Goal: Transaction & Acquisition: Obtain resource

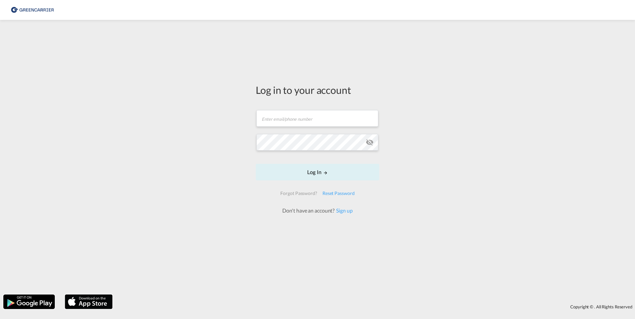
click at [286, 133] on form "Email field is required Password field is required Log In Forgot Password? Rese…" at bounding box center [318, 159] width 124 height 111
click at [286, 119] on input "text" at bounding box center [317, 118] width 122 height 17
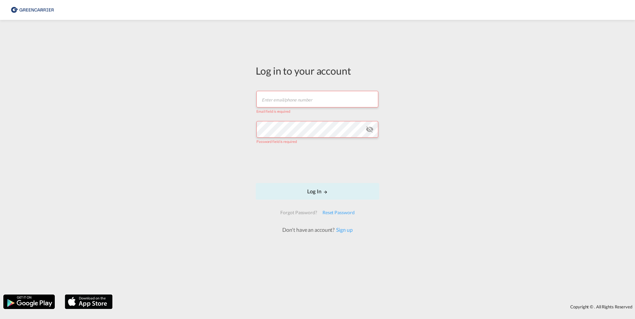
click at [272, 104] on input "text" at bounding box center [317, 99] width 122 height 17
type input "stef@bws.dk"
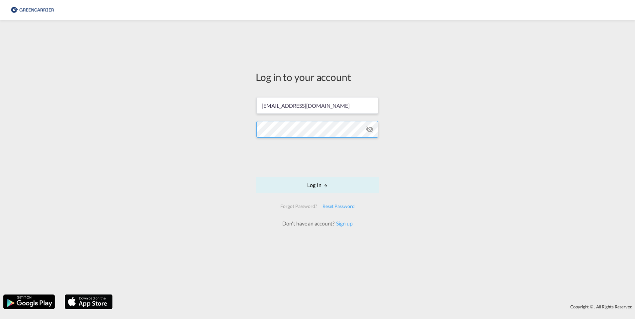
click at [256, 177] on button "Log In" at bounding box center [318, 185] width 124 height 17
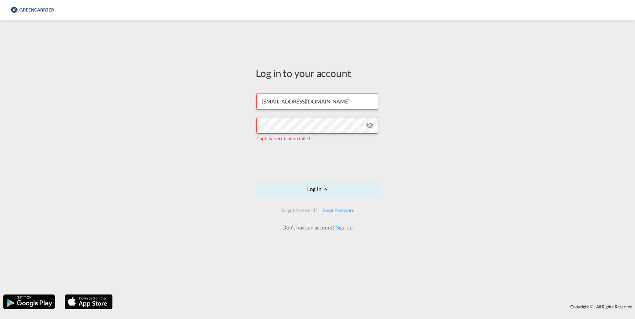
click at [371, 125] on md-icon "icon-eye-off" at bounding box center [370, 126] width 8 height 8
click at [313, 190] on button "Log In" at bounding box center [318, 189] width 124 height 17
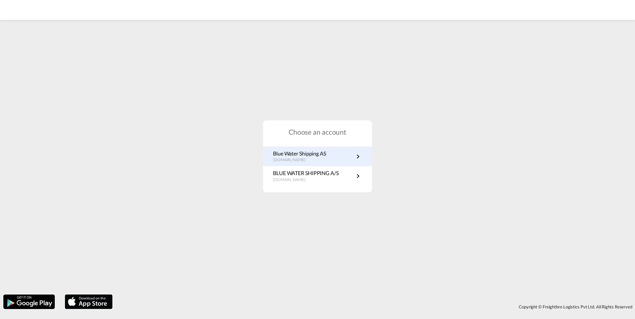
click at [313, 152] on p "Blue Water Shipping AS" at bounding box center [299, 153] width 53 height 7
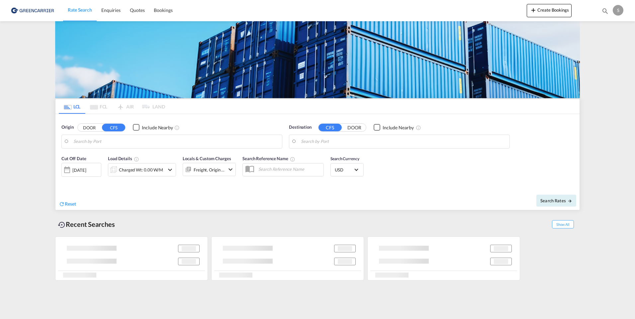
type input "[GEOGRAPHIC_DATA], HKHKG"
type input "[GEOGRAPHIC_DATA], NOOSL"
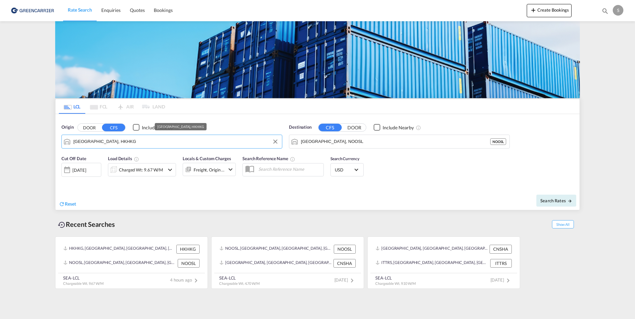
click at [120, 139] on input "[GEOGRAPHIC_DATA], HKHKG" at bounding box center [175, 142] width 205 height 10
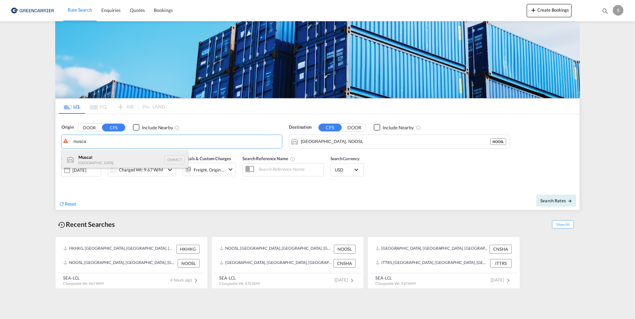
click at [87, 160] on div "Musca t Oman OMMCT" at bounding box center [125, 160] width 126 height 20
type input "Muscat, OMMCT"
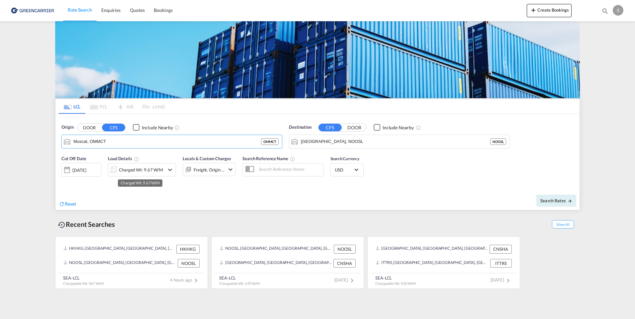
click at [159, 171] on div "Charged Wt: 9.67 W/M" at bounding box center [141, 169] width 44 height 9
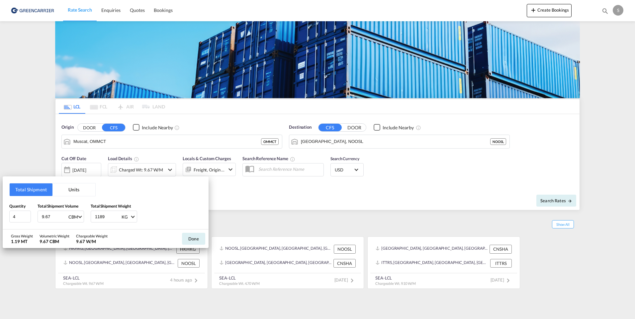
click at [59, 216] on input "9.67" at bounding box center [54, 216] width 27 height 11
drag, startPoint x: 59, startPoint y: 216, endPoint x: 9, endPoint y: 201, distance: 52.0
click at [9, 201] on div "Total Shipment Units Quantity 4 Total Shipment Volume 9.67 CBM CBM CFT Total Sh…" at bounding box center [106, 203] width 206 height 53
type input "1"
drag, startPoint x: 113, startPoint y: 215, endPoint x: 12, endPoint y: 200, distance: 102.1
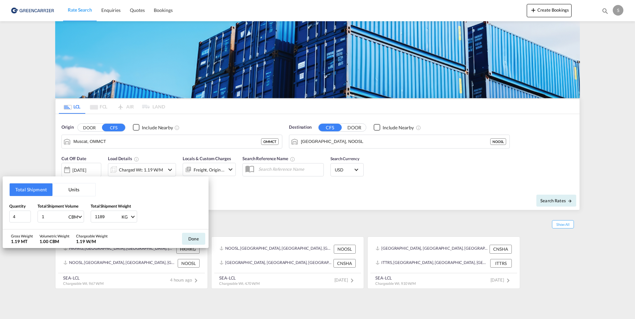
click at [12, 200] on div "Total Shipment Units Quantity 4 Total Shipment Volume 1 CBM CBM CFT Total Shipm…" at bounding box center [106, 203] width 206 height 53
type input "100"
drag, startPoint x: 197, startPoint y: 236, endPoint x: 201, endPoint y: 230, distance: 7.7
click at [197, 236] on button "Done" at bounding box center [193, 239] width 23 height 12
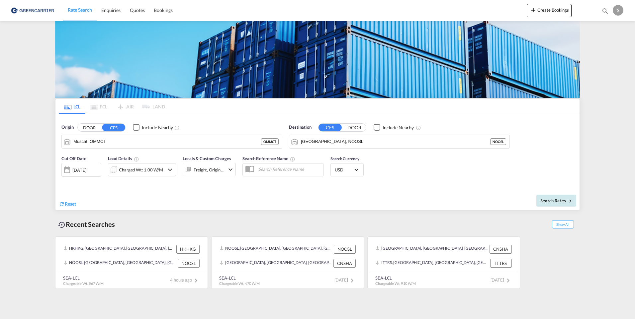
click at [549, 200] on span "Search Rates" at bounding box center [556, 200] width 32 height 5
type input "OMMCT to NOOSL / [DATE]"
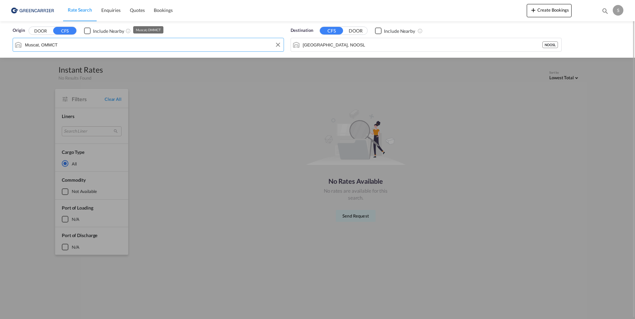
click at [67, 44] on input "Muscat, OMMCT" at bounding box center [152, 45] width 255 height 10
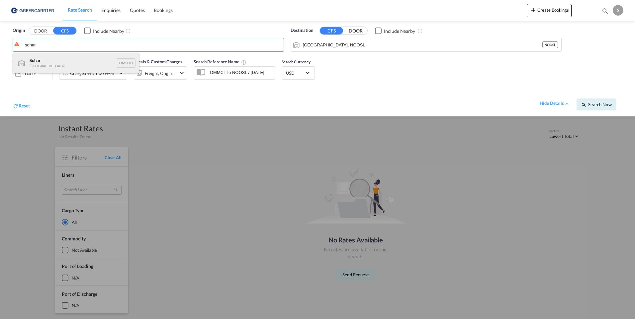
click at [49, 59] on div "Sohar Oman OMSOH" at bounding box center [76, 63] width 126 height 20
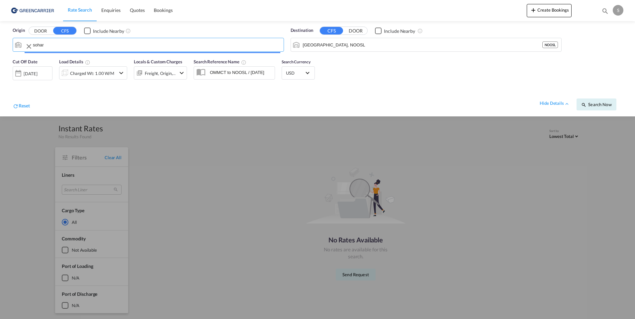
type input "Sohar, OMSOH"
click at [597, 103] on span "Search Now" at bounding box center [596, 104] width 30 height 5
